Goal: Use online tool/utility

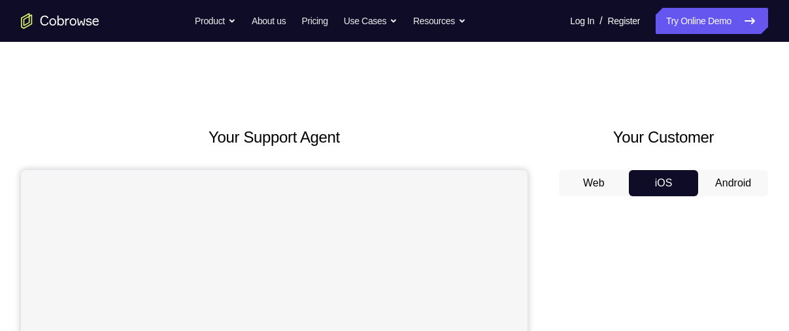
click at [744, 178] on button "Android" at bounding box center [733, 183] width 70 height 26
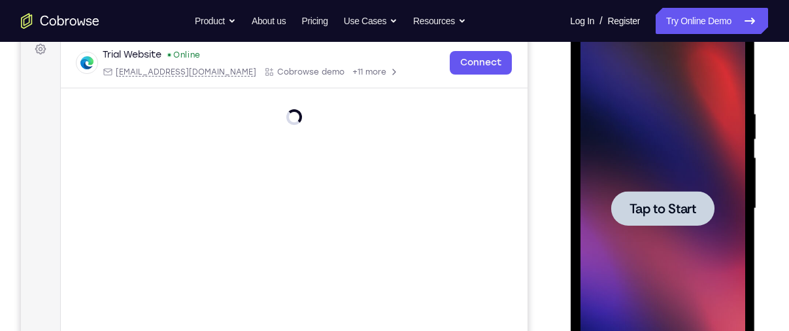
click at [654, 206] on span "Tap to Start" at bounding box center [662, 208] width 67 height 13
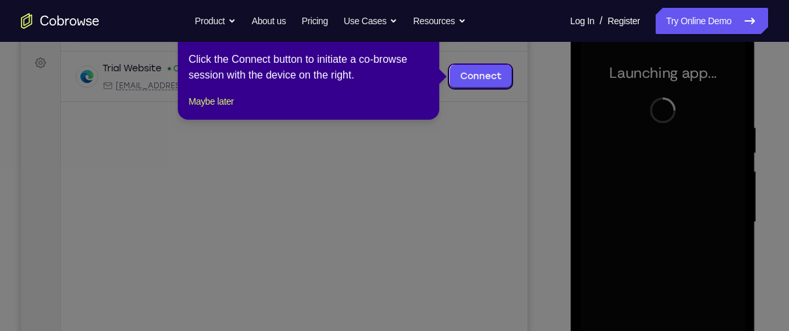
scroll to position [186, 0]
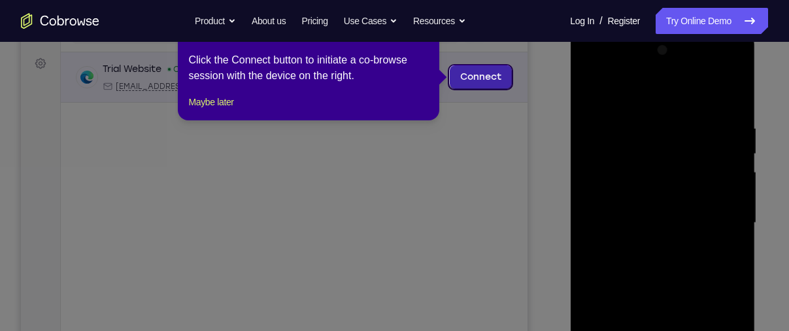
click at [490, 76] on link "Connect" at bounding box center [481, 77] width 62 height 24
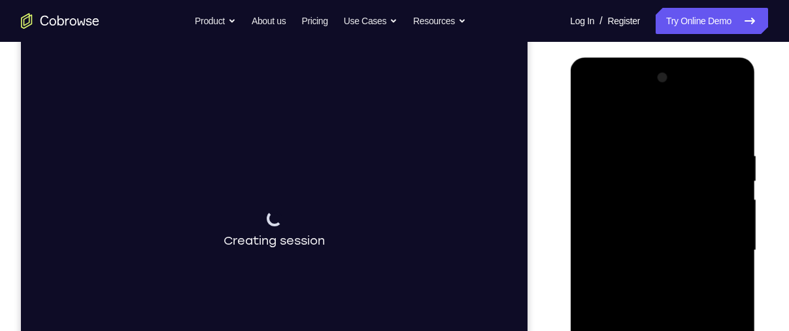
scroll to position [157, 0]
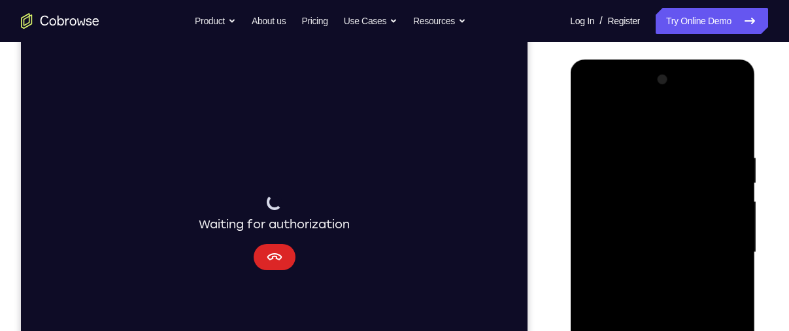
click at [267, 251] on icon "Cancel" at bounding box center [275, 257] width 16 height 16
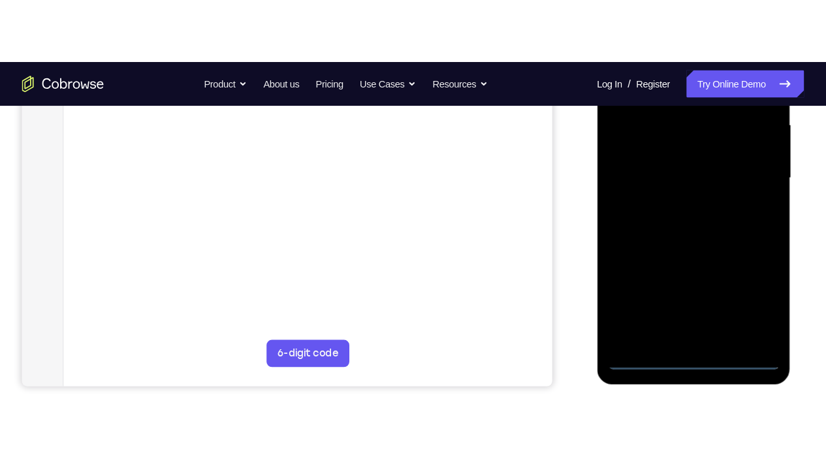
scroll to position [306, 0]
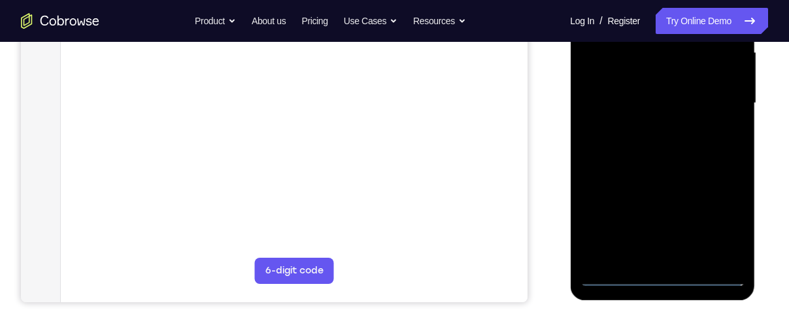
drag, startPoint x: 90, startPoint y: 361, endPoint x: 613, endPoint y: 313, distance: 525.5
drag, startPoint x: 613, startPoint y: 313, endPoint x: 624, endPoint y: 322, distance: 14.4
click at [624, 322] on div "Your Support Agent Your Customer Web iOS Android Next Steps We’d be happy to gi…" at bounding box center [394, 167] width 789 height 862
click at [661, 274] on div at bounding box center [662, 103] width 165 height 366
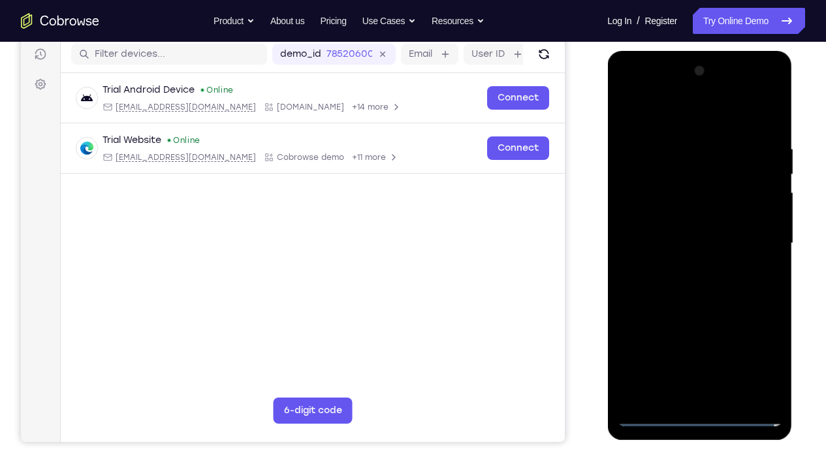
scroll to position [165, 0]
click at [689, 330] on div at bounding box center [699, 244] width 165 height 366
click at [788, 297] on div "Your Support Agent Your Customer Web iOS Android Next Steps We’d be happy to gi…" at bounding box center [413, 308] width 826 height 862
click at [706, 330] on div at bounding box center [699, 244] width 165 height 366
click at [757, 330] on div at bounding box center [699, 244] width 165 height 366
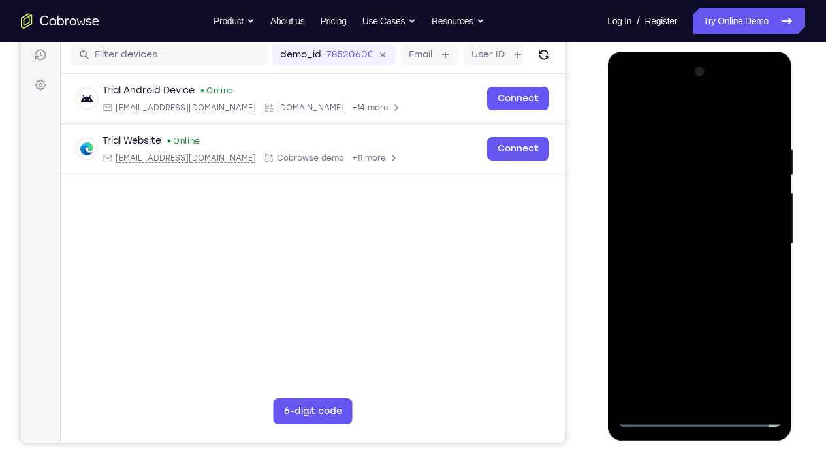
click at [681, 117] on div at bounding box center [699, 244] width 165 height 366
click at [665, 175] on div at bounding box center [699, 244] width 165 height 366
click at [654, 330] on div at bounding box center [699, 244] width 165 height 366
click at [629, 330] on div at bounding box center [699, 244] width 165 height 366
click at [679, 323] on div at bounding box center [699, 244] width 165 height 366
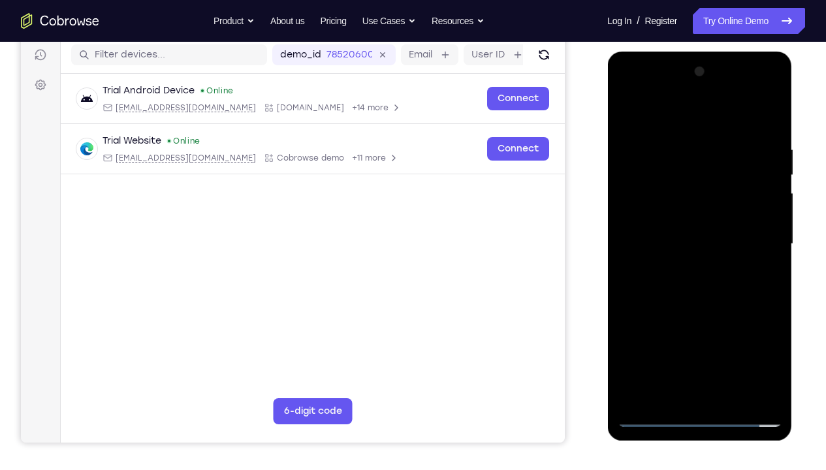
click at [631, 330] on div at bounding box center [699, 244] width 165 height 366
click at [716, 330] on div at bounding box center [699, 244] width 165 height 366
drag, startPoint x: 634, startPoint y: 342, endPoint x: 774, endPoint y: 401, distance: 152.0
click at [774, 330] on div at bounding box center [699, 244] width 165 height 366
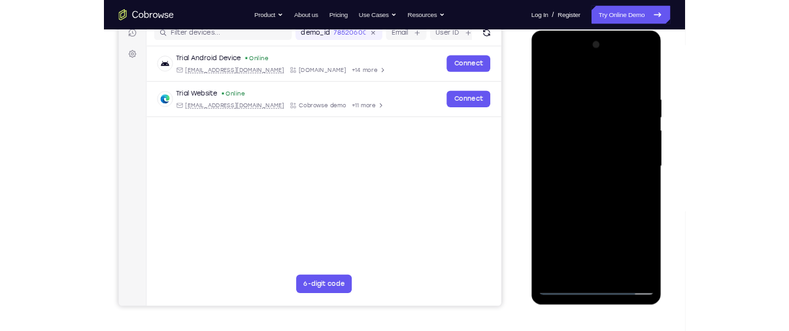
scroll to position [172, 0]
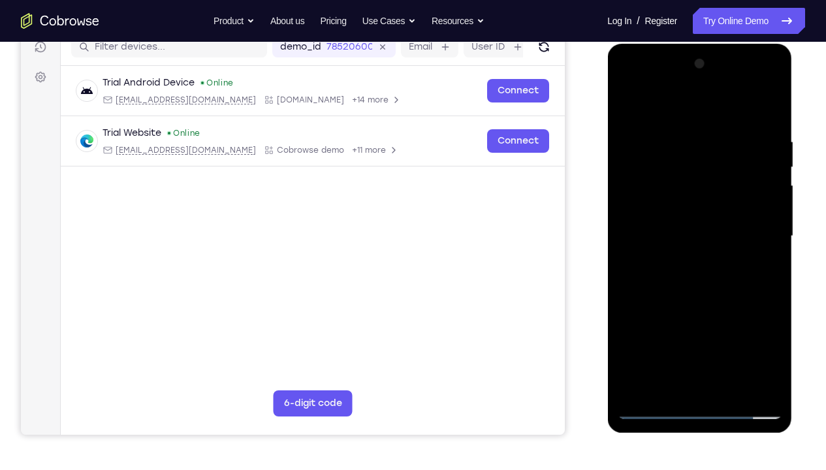
drag, startPoint x: 668, startPoint y: 357, endPoint x: 699, endPoint y: 140, distance: 218.4
click at [699, 140] on div at bounding box center [699, 237] width 165 height 366
drag, startPoint x: 738, startPoint y: 374, endPoint x: 738, endPoint y: 130, distance: 243.7
click at [738, 130] on div at bounding box center [699, 237] width 165 height 366
drag, startPoint x: 676, startPoint y: 346, endPoint x: 702, endPoint y: 113, distance: 234.7
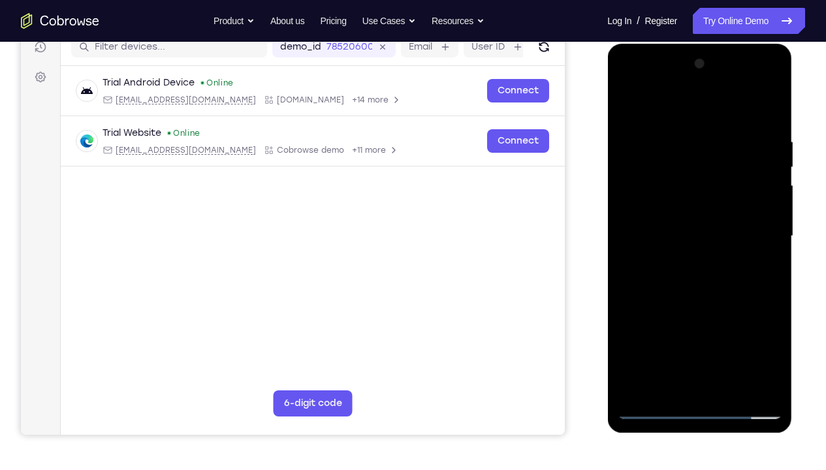
click at [702, 113] on div at bounding box center [699, 237] width 165 height 366
click at [702, 330] on div at bounding box center [699, 237] width 165 height 366
click at [752, 330] on div at bounding box center [699, 237] width 165 height 366
drag, startPoint x: 672, startPoint y: 157, endPoint x: 703, endPoint y: 470, distance: 314.5
click at [703, 330] on html "Online web based iOS Simulators and Android Emulators. Run iPhone, iPad, Mobile…" at bounding box center [701, 240] width 186 height 392
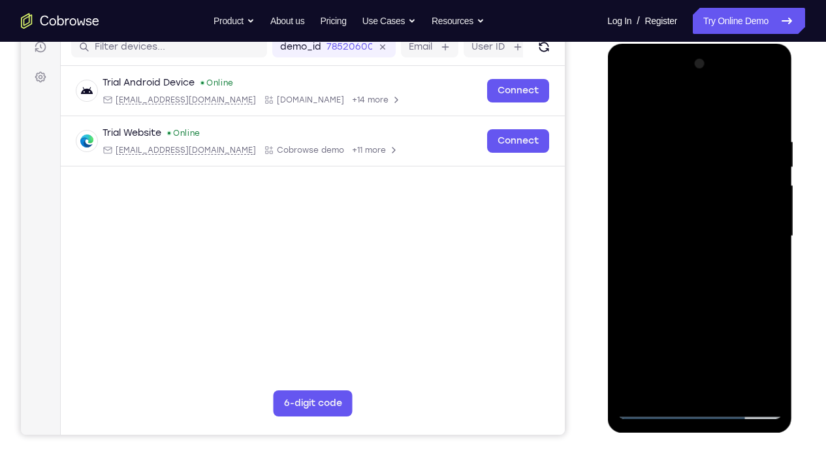
click at [708, 128] on div at bounding box center [699, 237] width 165 height 366
click at [679, 125] on div at bounding box center [699, 237] width 165 height 366
drag, startPoint x: 678, startPoint y: 289, endPoint x: 701, endPoint y: 84, distance: 206.5
click at [701, 84] on div at bounding box center [699, 237] width 165 height 366
drag, startPoint x: 687, startPoint y: 336, endPoint x: 707, endPoint y: 106, distance: 230.2
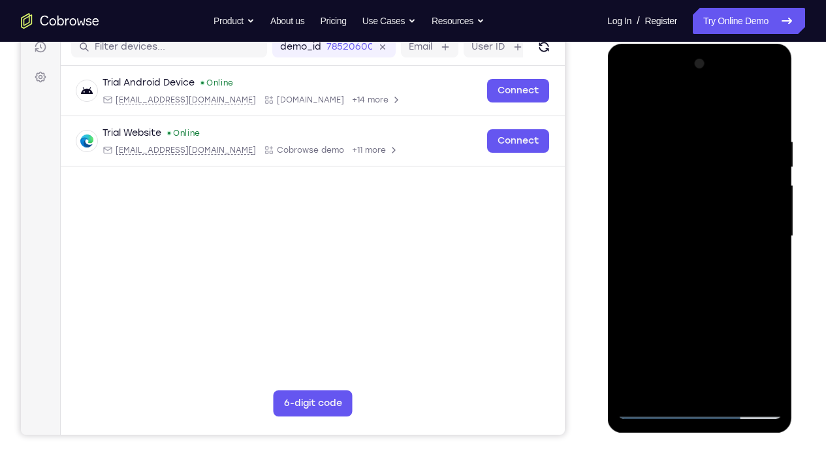
click at [707, 106] on div at bounding box center [699, 237] width 165 height 366
drag, startPoint x: 685, startPoint y: 332, endPoint x: 691, endPoint y: 470, distance: 138.0
click at [691, 330] on html "Online web based iOS Simulators and Android Emulators. Run iPhone, iPad, Mobile…" at bounding box center [701, 240] width 186 height 392
drag, startPoint x: 707, startPoint y: 168, endPoint x: 686, endPoint y: 470, distance: 302.6
click at [686, 330] on html "Online web based iOS Simulators and Android Emulators. Run iPhone, iPad, Mobile…" at bounding box center [701, 240] width 186 height 392
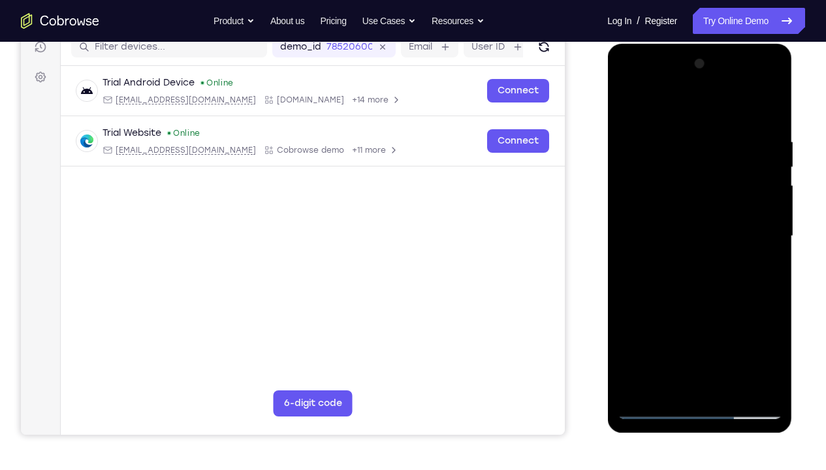
click at [746, 128] on div at bounding box center [699, 237] width 165 height 366
click at [657, 330] on div at bounding box center [699, 237] width 165 height 366
click at [676, 315] on div at bounding box center [699, 237] width 165 height 366
click at [636, 330] on div at bounding box center [699, 237] width 165 height 366
click at [715, 330] on div at bounding box center [699, 237] width 165 height 366
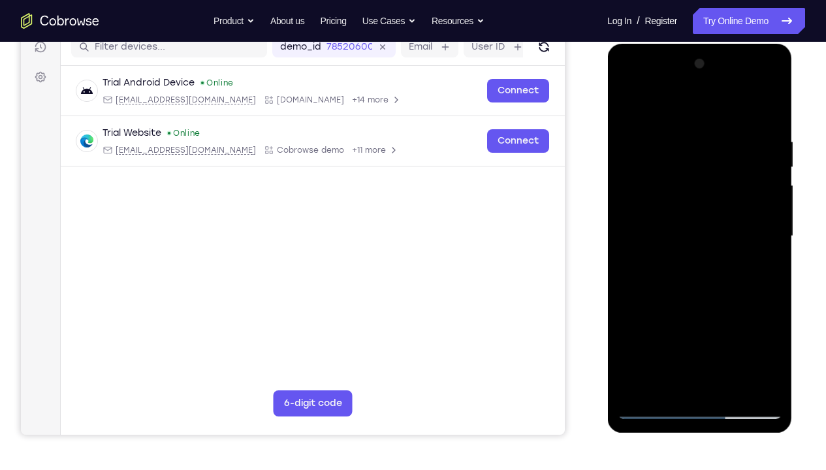
click at [630, 330] on div at bounding box center [699, 237] width 165 height 366
click at [770, 330] on div at bounding box center [699, 237] width 165 height 366
drag, startPoint x: 708, startPoint y: 331, endPoint x: 681, endPoint y: 466, distance: 137.7
click at [681, 330] on html "Online web based iOS Simulators and Android Emulators. Run iPhone, iPad, Mobile…" at bounding box center [701, 240] width 186 height 392
click at [681, 122] on div at bounding box center [699, 237] width 165 height 366
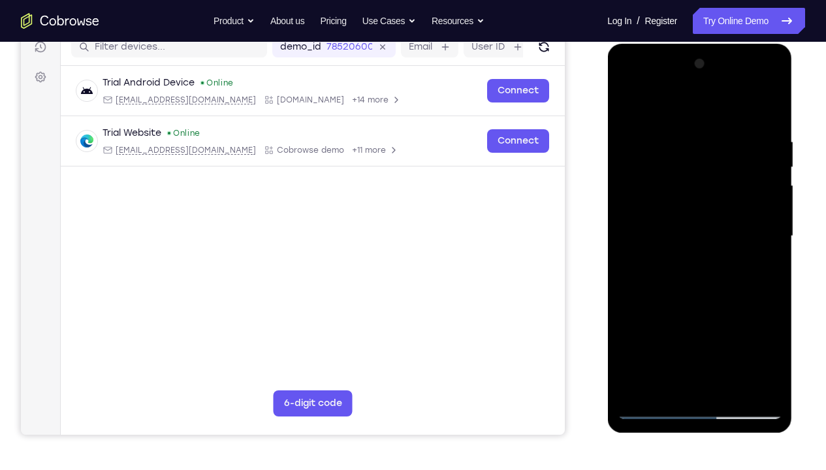
click at [698, 176] on div at bounding box center [699, 237] width 165 height 366
click at [675, 179] on div at bounding box center [699, 237] width 165 height 366
click at [660, 102] on div at bounding box center [699, 237] width 165 height 366
click at [652, 330] on div at bounding box center [699, 237] width 165 height 366
click at [638, 330] on div at bounding box center [699, 237] width 165 height 366
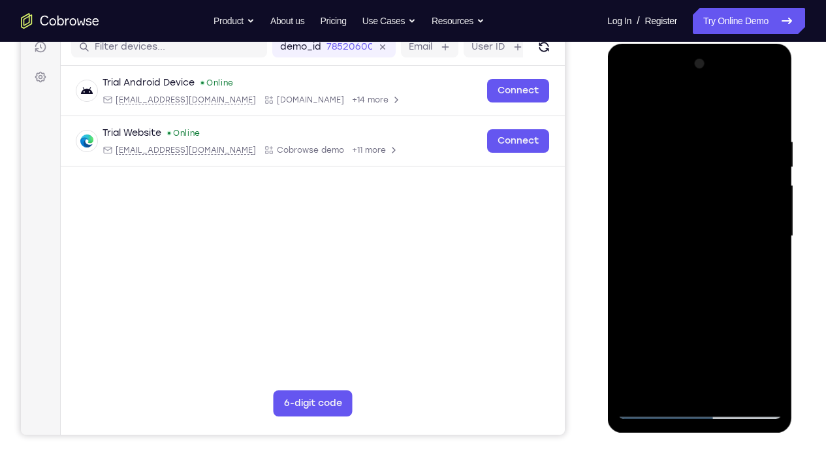
click at [679, 312] on div at bounding box center [699, 237] width 165 height 366
click at [637, 330] on div at bounding box center [699, 237] width 165 height 366
click at [676, 125] on div at bounding box center [699, 237] width 165 height 366
drag, startPoint x: 688, startPoint y: 259, endPoint x: 717, endPoint y: 116, distance: 145.9
click at [717, 116] on div at bounding box center [699, 237] width 165 height 366
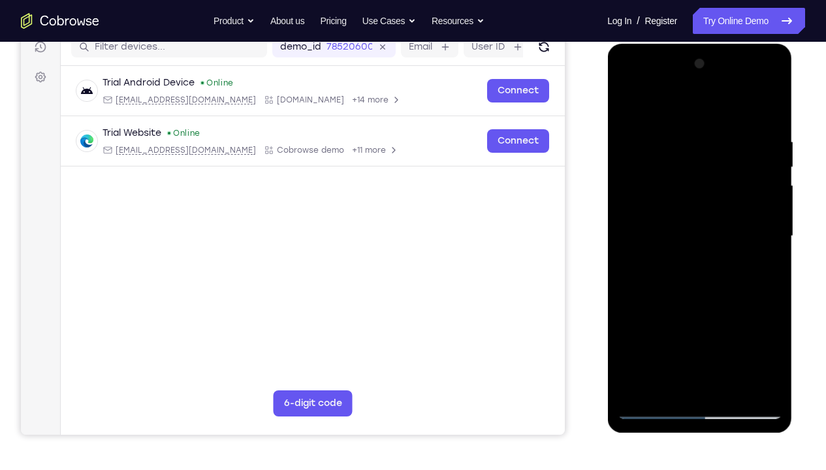
drag, startPoint x: 709, startPoint y: 320, endPoint x: 740, endPoint y: 118, distance: 205.0
click at [740, 118] on div at bounding box center [699, 237] width 165 height 366
drag, startPoint x: 701, startPoint y: 261, endPoint x: 727, endPoint y: 76, distance: 186.0
click at [727, 76] on div at bounding box center [699, 237] width 165 height 366
click at [686, 247] on div at bounding box center [699, 237] width 165 height 366
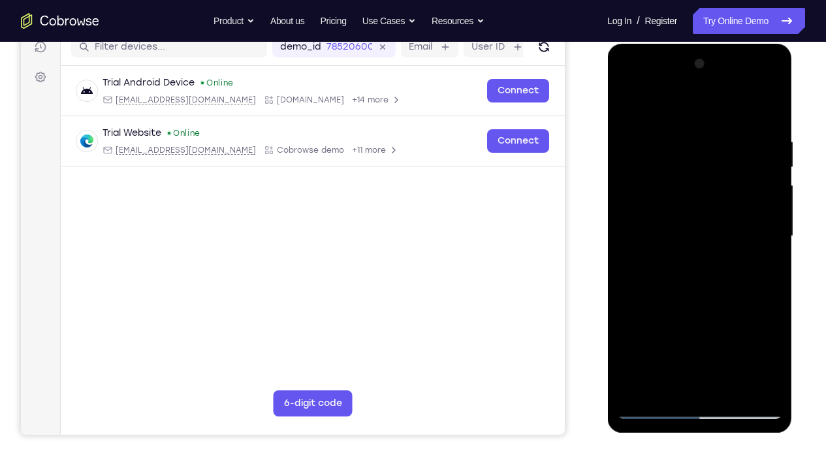
drag, startPoint x: 686, startPoint y: 284, endPoint x: 726, endPoint y: 85, distance: 202.6
click at [726, 85] on div at bounding box center [699, 237] width 165 height 366
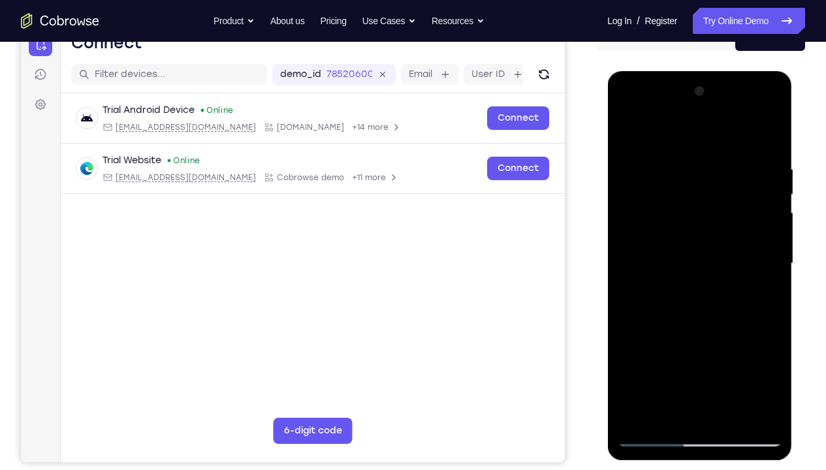
scroll to position [131, 0]
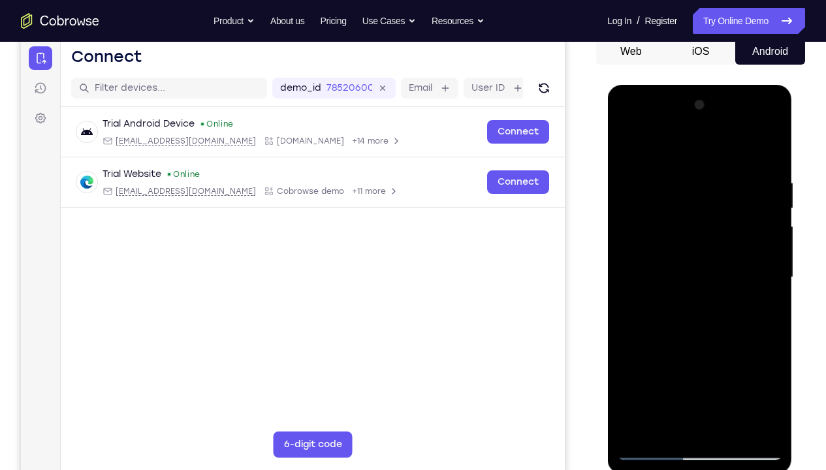
drag, startPoint x: 702, startPoint y: 203, endPoint x: 695, endPoint y: 399, distance: 196.1
click at [695, 330] on div at bounding box center [699, 278] width 165 height 366
click at [749, 171] on div at bounding box center [699, 278] width 165 height 366
drag, startPoint x: 708, startPoint y: 170, endPoint x: 719, endPoint y: 163, distance: 13.2
click at [719, 163] on div at bounding box center [699, 278] width 165 height 366
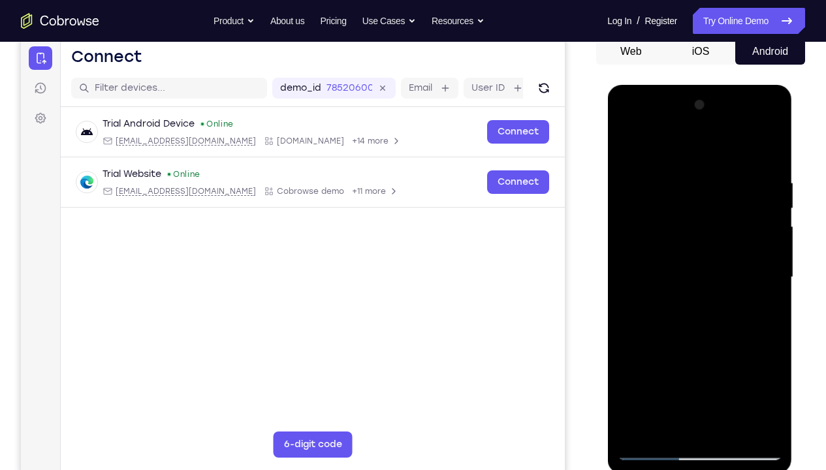
drag, startPoint x: 719, startPoint y: 163, endPoint x: 738, endPoint y: 169, distance: 20.0
drag, startPoint x: 738, startPoint y: 169, endPoint x: 757, endPoint y: 187, distance: 25.4
click at [757, 187] on div at bounding box center [699, 278] width 165 height 366
drag, startPoint x: 76, startPoint y: 131, endPoint x: 799, endPoint y: 221, distance: 728.9
click at [788, 221] on div "Your Support Agent Your Customer Web iOS Android Next Steps We’d be happy to gi…" at bounding box center [413, 341] width 826 height 862
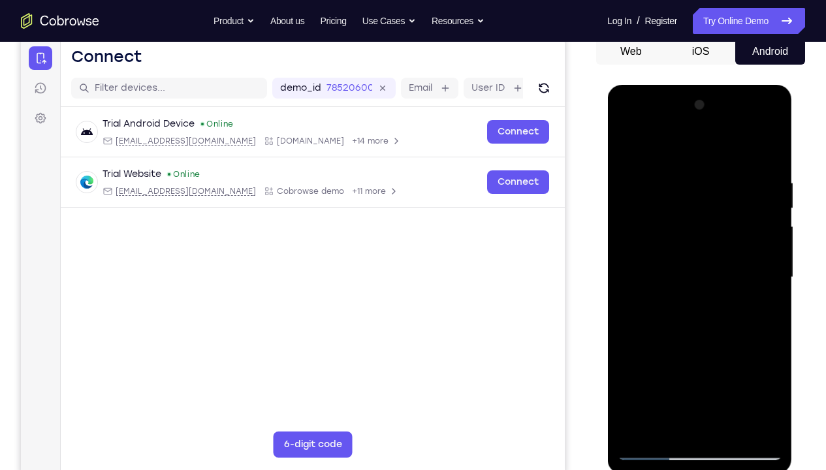
drag, startPoint x: 39, startPoint y: 61, endPoint x: 806, endPoint y: 270, distance: 795.8
click at [788, 270] on div "Your Support Agent Your Customer Web iOS Android Next Steps We’d be happy to gi…" at bounding box center [413, 341] width 826 height 862
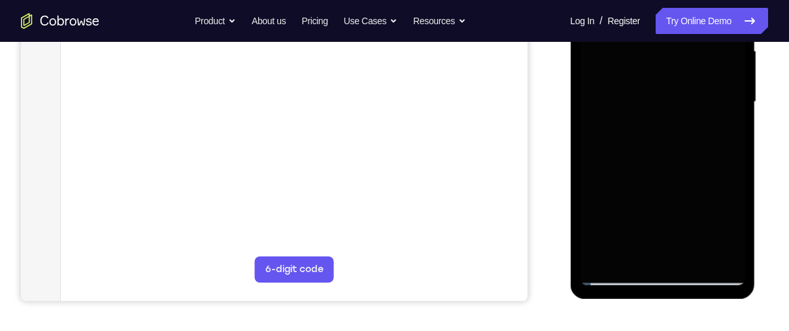
scroll to position [301, 0]
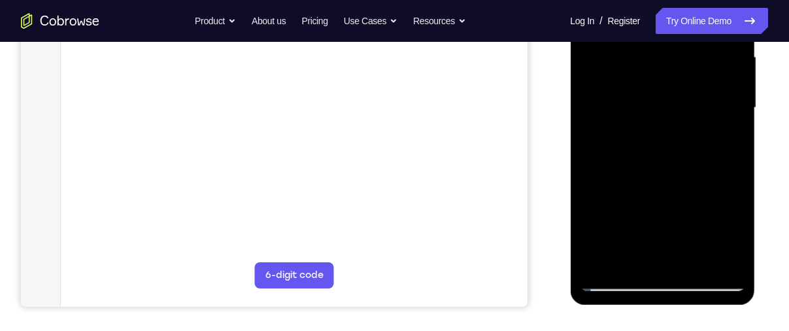
click at [662, 279] on div at bounding box center [662, 108] width 165 height 366
click at [663, 281] on div at bounding box center [662, 108] width 165 height 366
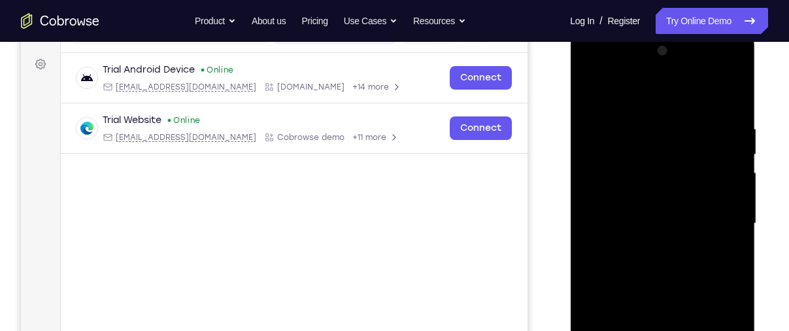
scroll to position [268, 0]
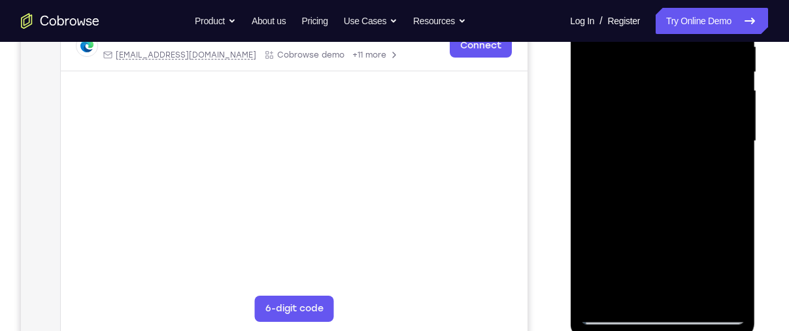
drag, startPoint x: 79, startPoint y: 340, endPoint x: 537, endPoint y: 228, distance: 471.4
click at [537, 228] on div "Your Support Agent Your Customer Web iOS Android" at bounding box center [394, 99] width 747 height 483
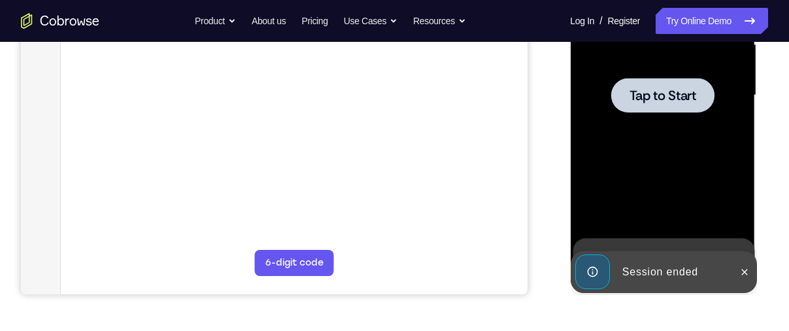
scroll to position [308, 0]
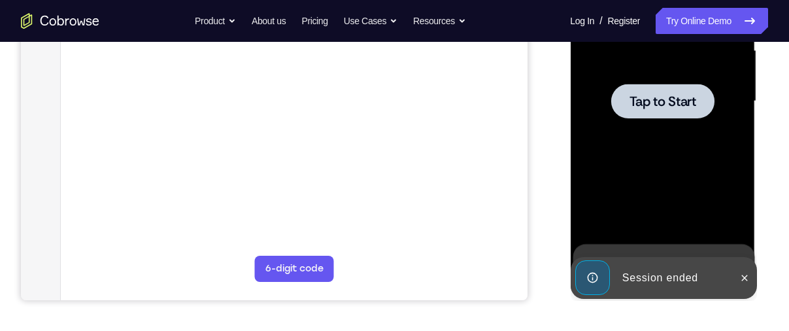
click at [654, 110] on div at bounding box center [661, 101] width 103 height 35
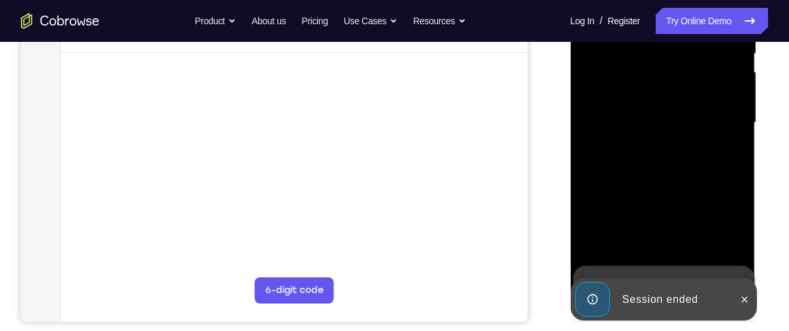
scroll to position [286, 0]
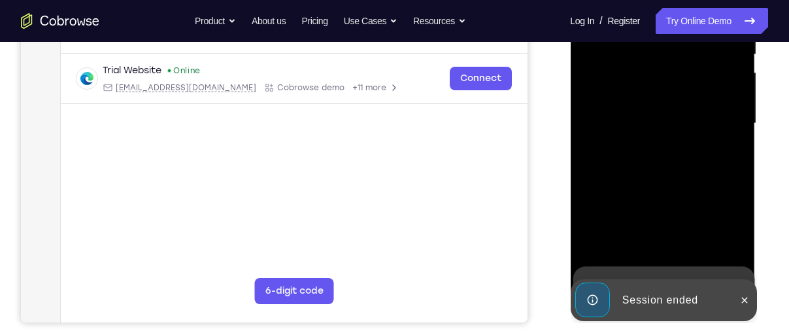
click at [783, 270] on div "Your Support Agent Your Customer Web iOS Android Next Steps We’d be happy to gi…" at bounding box center [394, 187] width 789 height 862
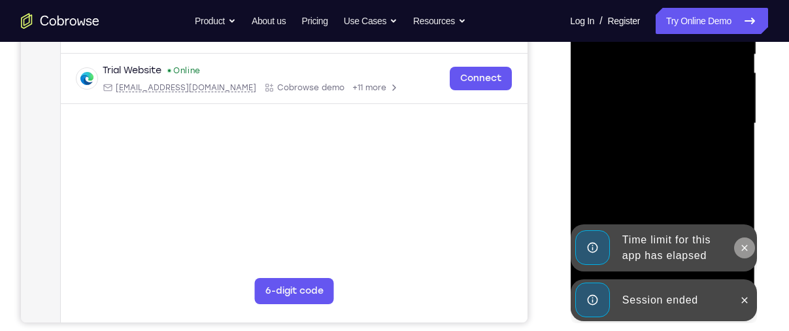
click at [740, 246] on icon at bounding box center [743, 247] width 10 height 10
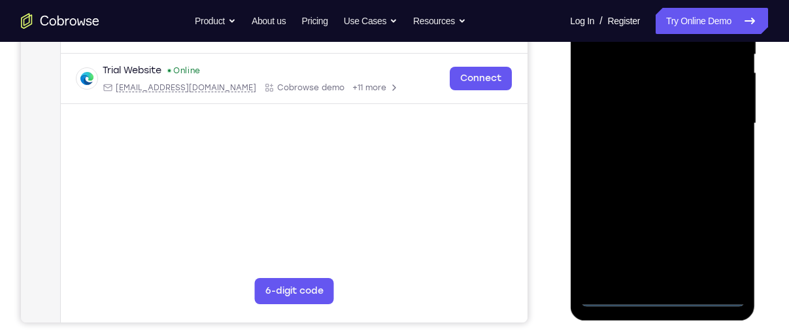
click at [654, 291] on div at bounding box center [662, 124] width 165 height 366
click at [662, 294] on div at bounding box center [662, 124] width 165 height 366
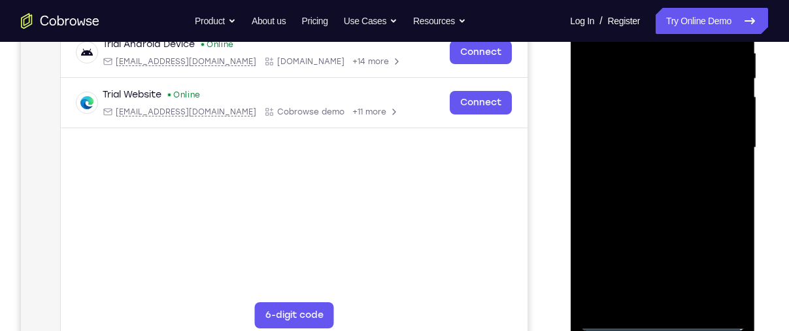
scroll to position [261, 0]
drag, startPoint x: 78, startPoint y: 337, endPoint x: 560, endPoint y: 87, distance: 542.7
click at [560, 87] on div at bounding box center [663, 147] width 209 height 402
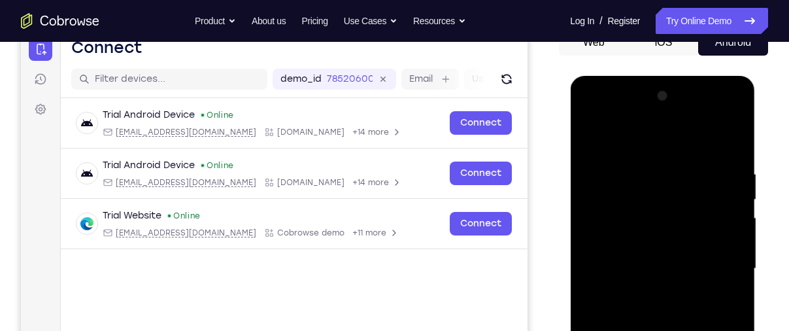
scroll to position [140, 0]
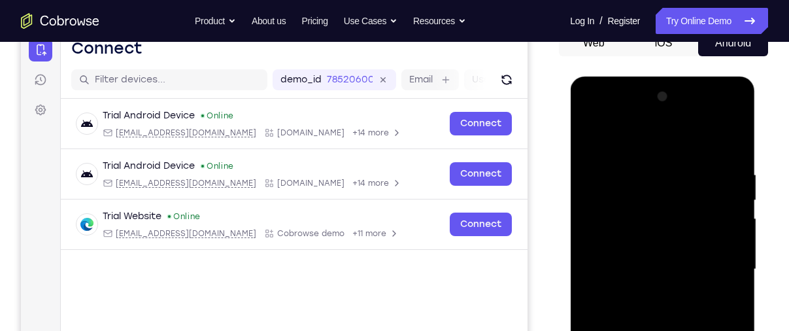
click at [623, 119] on div at bounding box center [662, 269] width 165 height 366
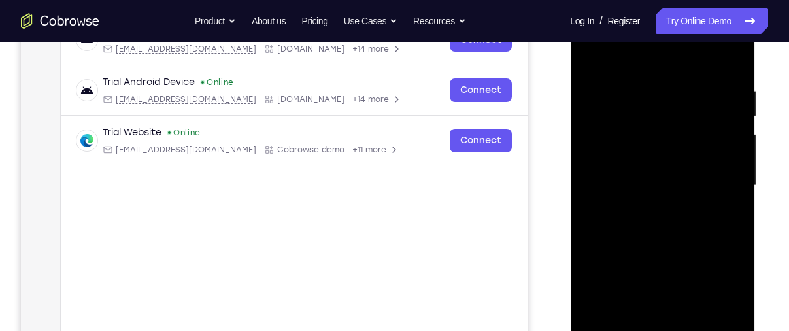
scroll to position [279, 0]
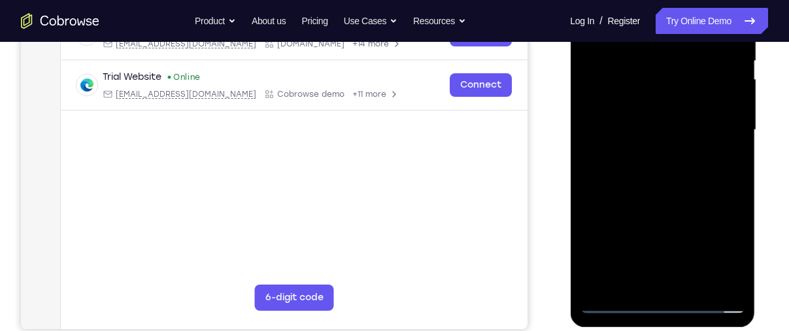
click at [733, 284] on div at bounding box center [662, 130] width 165 height 366
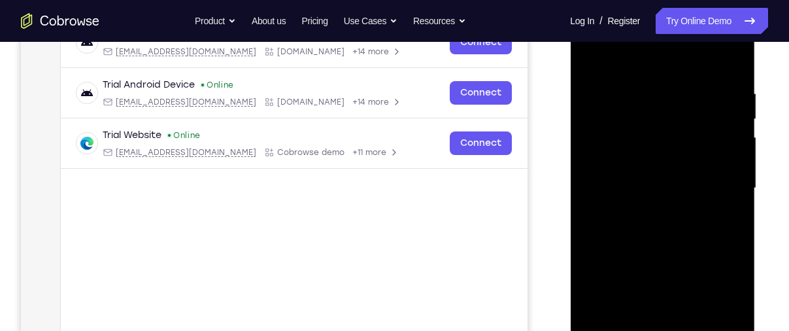
scroll to position [241, 0]
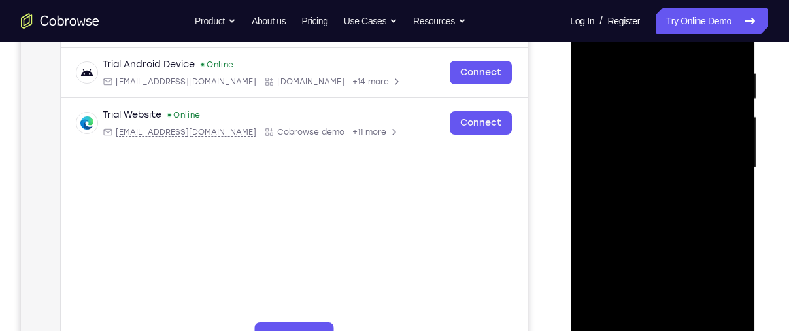
click at [659, 255] on div at bounding box center [662, 168] width 165 height 366
click at [680, 132] on div at bounding box center [662, 168] width 165 height 366
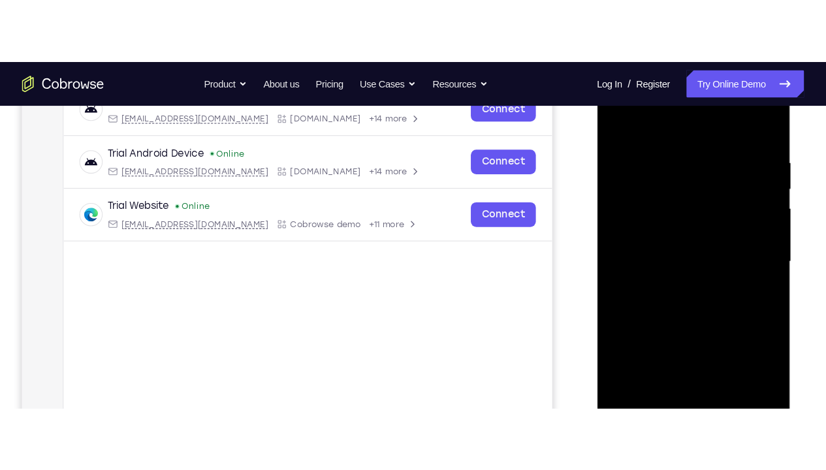
scroll to position [217, 0]
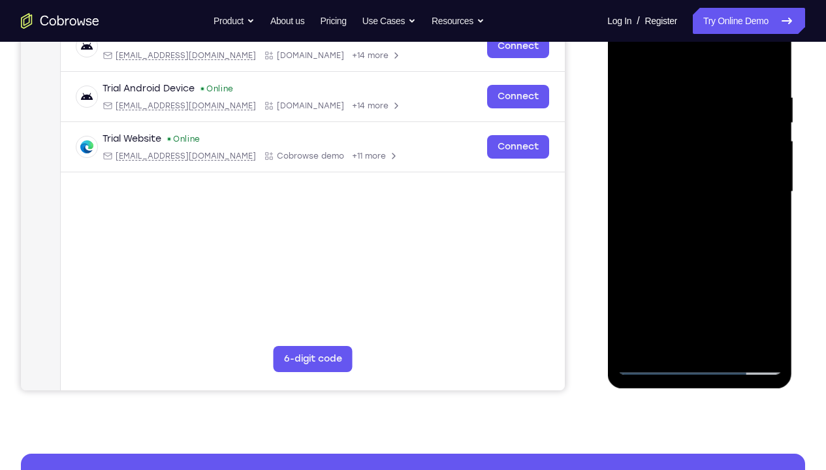
click at [654, 330] on div at bounding box center [699, 192] width 165 height 366
click at [708, 229] on div at bounding box center [699, 192] width 165 height 366
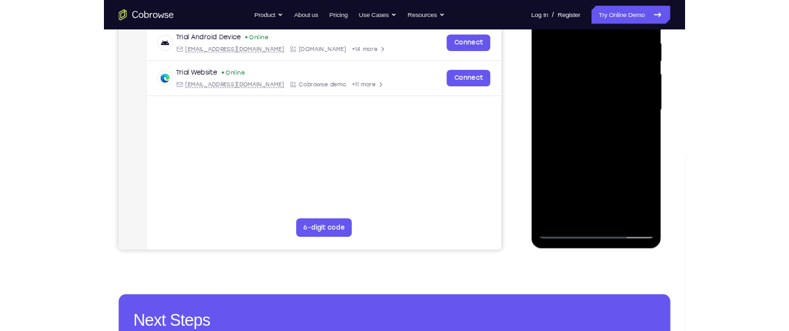
scroll to position [249, 0]
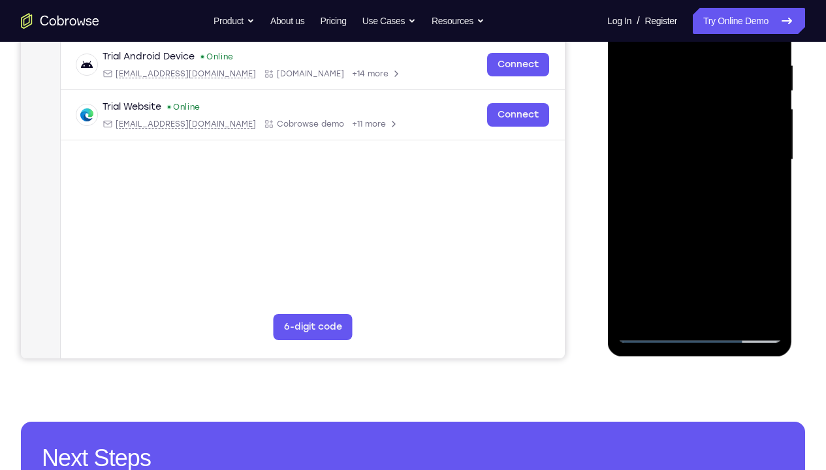
click at [768, 314] on div at bounding box center [699, 160] width 165 height 366
click at [768, 112] on div at bounding box center [699, 160] width 165 height 366
click at [719, 300] on div at bounding box center [699, 160] width 165 height 366
drag, startPoint x: 703, startPoint y: 258, endPoint x: 723, endPoint y: 353, distance: 97.5
click at [723, 330] on div at bounding box center [700, 161] width 185 height 389
